Goal: Book appointment/travel/reservation

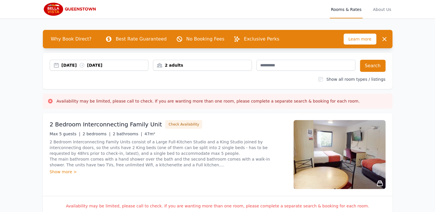
click at [55, 64] on div "[DATE] [DATE]" at bounding box center [99, 65] width 98 height 6
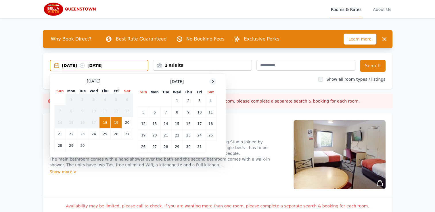
click at [212, 79] on div at bounding box center [212, 81] width 7 height 7
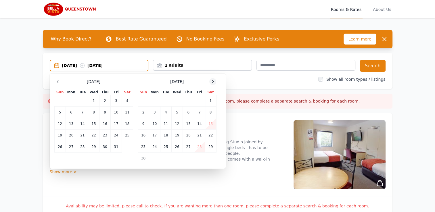
click at [212, 79] on div at bounding box center [212, 81] width 7 height 7
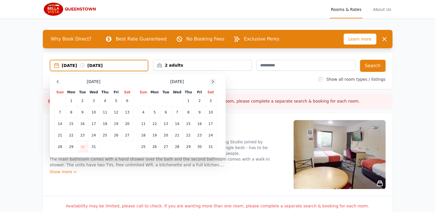
click at [212, 79] on div at bounding box center [212, 81] width 7 height 7
click at [187, 99] on td "5" at bounding box center [188, 100] width 11 height 11
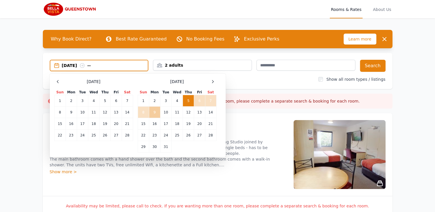
click at [154, 111] on td "9" at bounding box center [154, 112] width 11 height 11
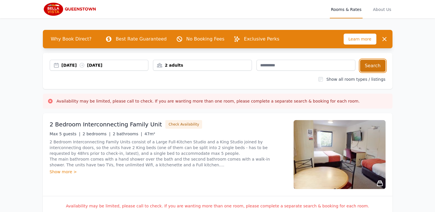
click at [375, 67] on button "Search" at bounding box center [373, 66] width 26 height 12
click at [57, 66] on div "[DATE] [DATE]" at bounding box center [99, 65] width 98 height 6
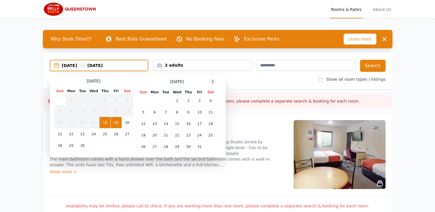
click at [214, 81] on icon at bounding box center [212, 81] width 5 height 5
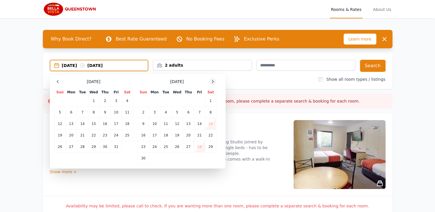
click at [214, 81] on icon at bounding box center [212, 81] width 5 height 5
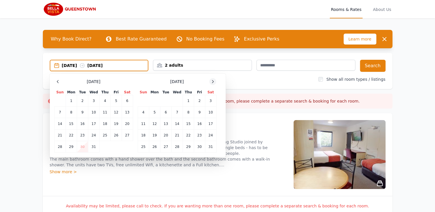
click at [214, 81] on icon at bounding box center [212, 81] width 5 height 5
click at [176, 123] on td "15" at bounding box center [176, 123] width 11 height 11
click at [61, 135] on td "22" at bounding box center [59, 135] width 11 height 11
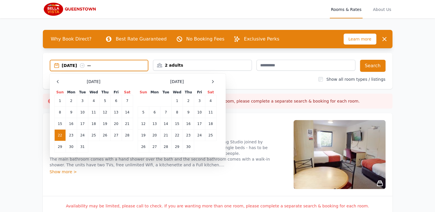
click at [263, 85] on div "[DATE] -- Select Dates [DATE] Sun Mon Tue Wed Thu Fri Sat 1 2 3 4 5 6 7 8 9 10 …" at bounding box center [217, 71] width 349 height 36
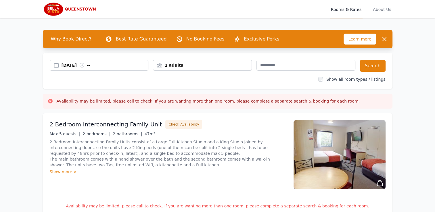
click at [56, 63] on div "[DATE] --" at bounding box center [99, 65] width 98 height 6
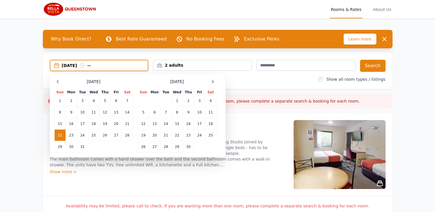
click at [56, 134] on td "22" at bounding box center [59, 135] width 11 height 11
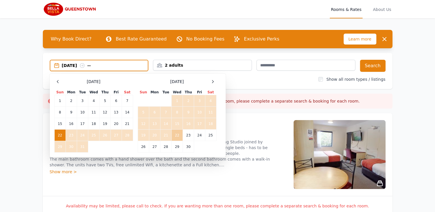
click at [177, 134] on td "22" at bounding box center [176, 135] width 11 height 11
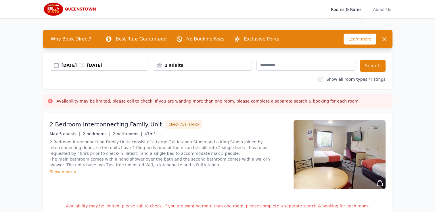
click at [66, 64] on div "[DATE] [DATE]" at bounding box center [104, 65] width 87 height 6
click at [387, 39] on icon "button" at bounding box center [384, 39] width 7 height 7
